Goal: Task Accomplishment & Management: Manage account settings

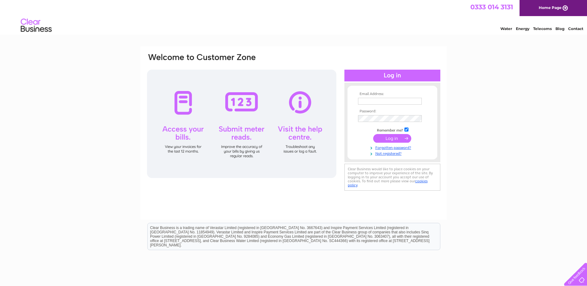
type input "[EMAIL_ADDRESS][DOMAIN_NAME]"
click at [388, 138] on input "submit" at bounding box center [392, 138] width 38 height 9
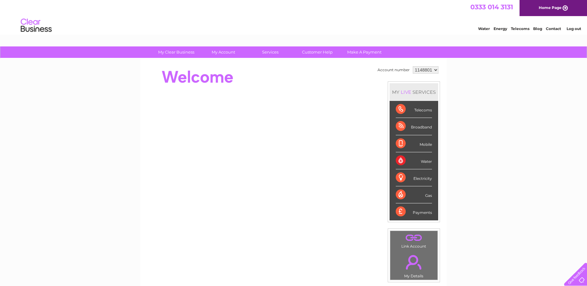
click at [400, 109] on div "Telecoms" at bounding box center [414, 109] width 36 height 17
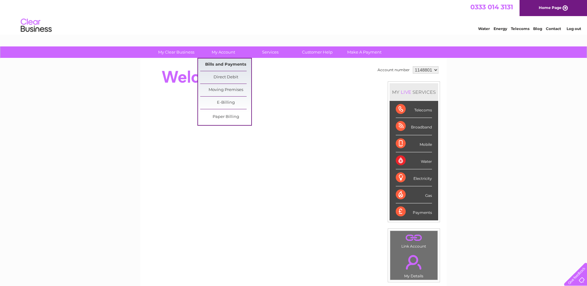
click at [221, 64] on link "Bills and Payments" at bounding box center [225, 65] width 51 height 12
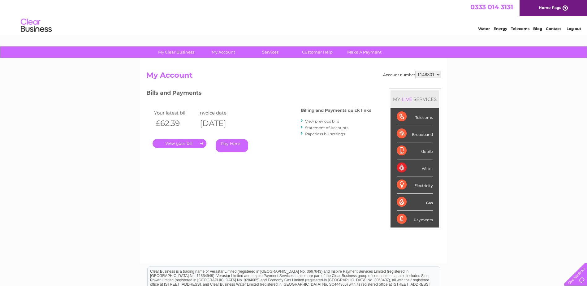
click at [177, 142] on link "." at bounding box center [180, 143] width 54 height 9
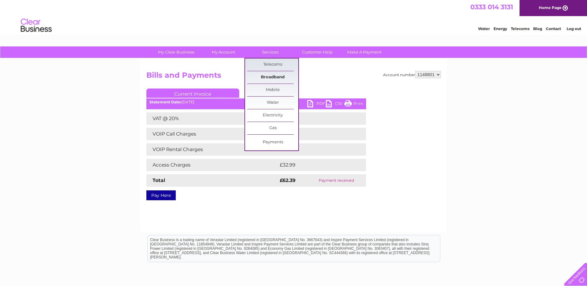
click at [267, 76] on link "Broadband" at bounding box center [272, 77] width 51 height 12
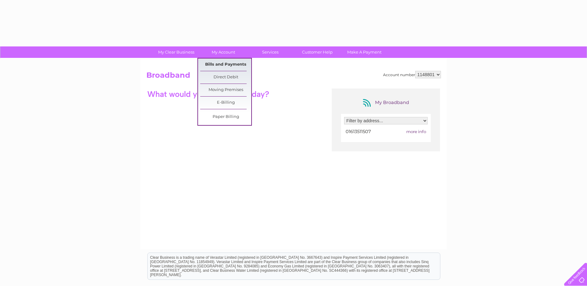
click at [216, 63] on link "Bills and Payments" at bounding box center [225, 65] width 51 height 12
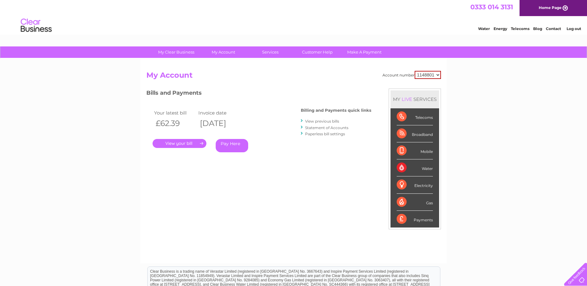
click at [312, 121] on link "View previous bills" at bounding box center [322, 121] width 34 height 5
